Goal: Find specific page/section: Find specific page/section

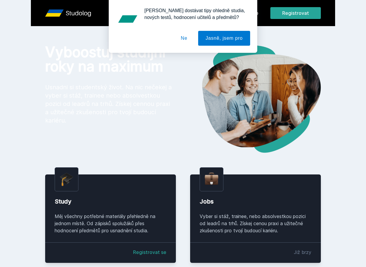
click at [181, 36] on button "Ne" at bounding box center [183, 38] width 21 height 15
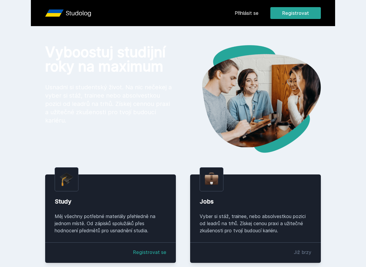
click at [254, 11] on link "Přihlásit se" at bounding box center [247, 13] width 24 height 7
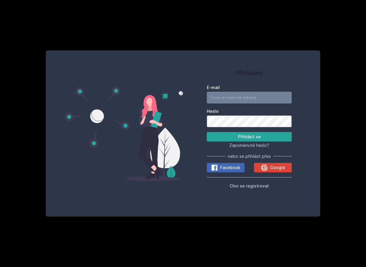
type input "[PERSON_NAME][EMAIL_ADDRESS][DOMAIN_NAME]"
click at [233, 134] on button "Přihlásit se" at bounding box center [249, 137] width 85 height 10
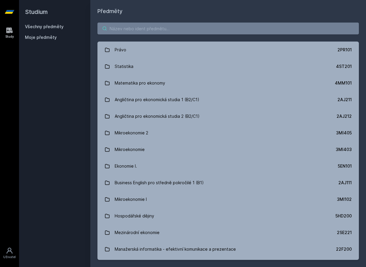
click at [172, 26] on input "search" at bounding box center [227, 29] width 261 height 12
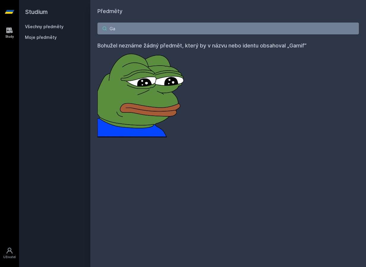
type input "G"
type input "g"
